Goal: Task Accomplishment & Management: Complete application form

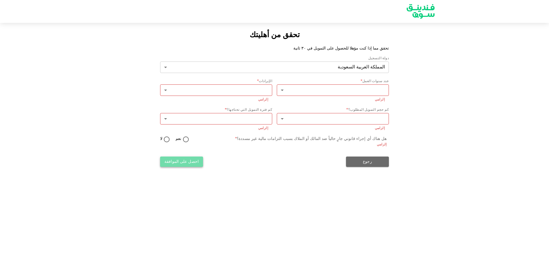
click at [181, 160] on button "احصل على الموافقة" at bounding box center [181, 161] width 43 height 10
click at [172, 157] on button "احصل على الموافقة" at bounding box center [181, 161] width 43 height 10
click at [177, 160] on button "احصل على الموافقة" at bounding box center [181, 161] width 43 height 10
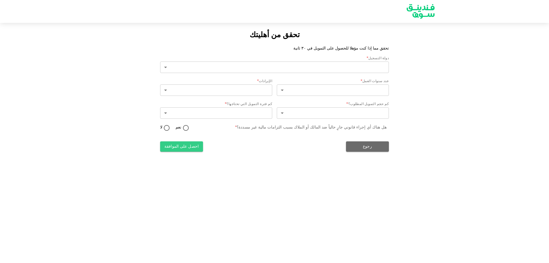
type input "2"
click at [187, 144] on button "احصل على الموافقة" at bounding box center [181, 146] width 43 height 10
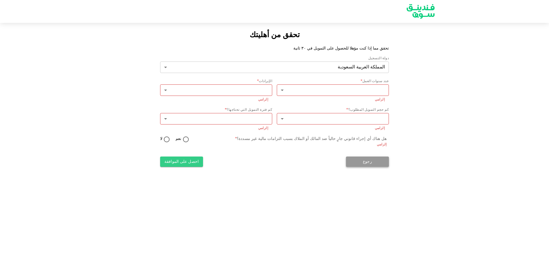
click at [365, 161] on button "رجوع" at bounding box center [367, 161] width 43 height 10
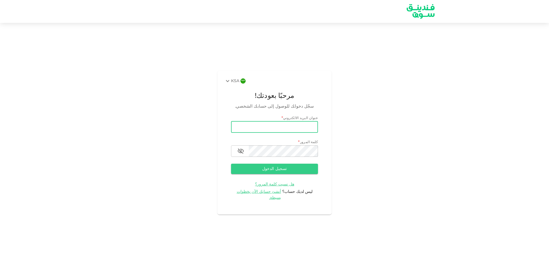
click at [296, 129] on input "email" at bounding box center [274, 126] width 87 height 11
type input "[PERSON_NAME][EMAIL_ADDRESS][DOMAIN_NAME]"
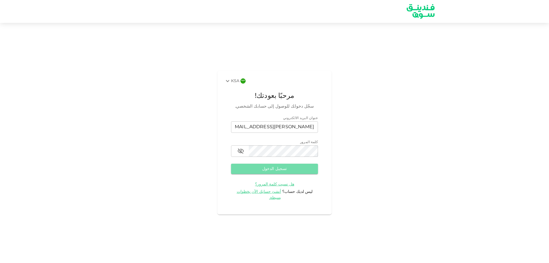
click at [280, 173] on button "تسجيل الدخول" at bounding box center [274, 168] width 87 height 10
